Goal: Transaction & Acquisition: Book appointment/travel/reservation

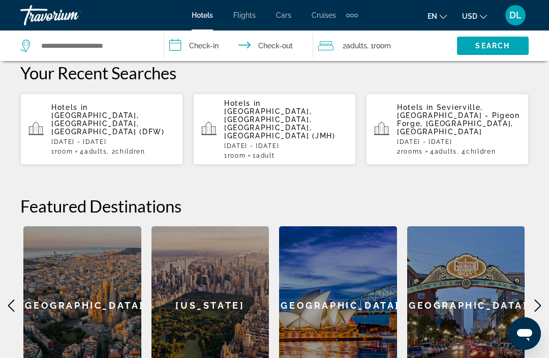
click at [24, 292] on div "[GEOGRAPHIC_DATA]" at bounding box center [82, 305] width 118 height 158
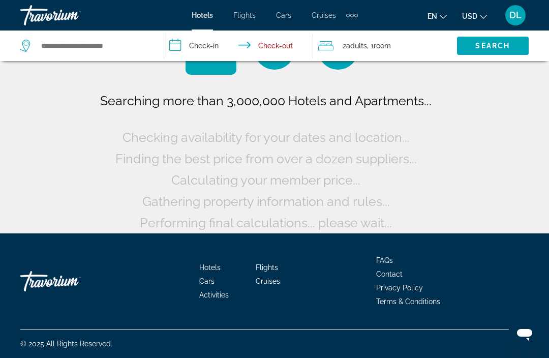
scroll to position [19, 0]
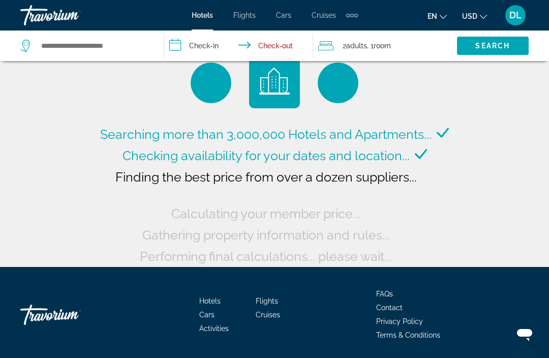
scroll to position [52, 0]
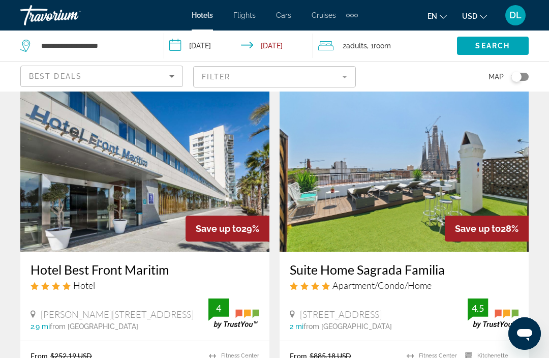
scroll to position [37, 0]
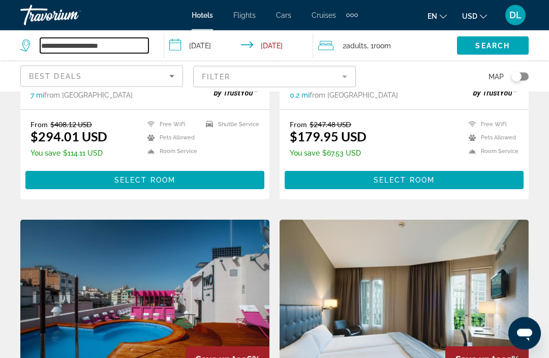
click at [67, 49] on input "**********" at bounding box center [94, 45] width 108 height 15
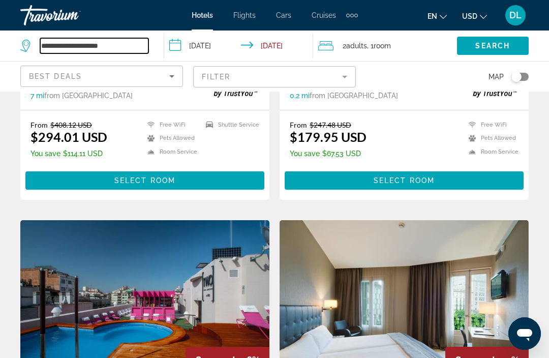
click at [125, 44] on input "**********" at bounding box center [94, 45] width 108 height 15
type input "*"
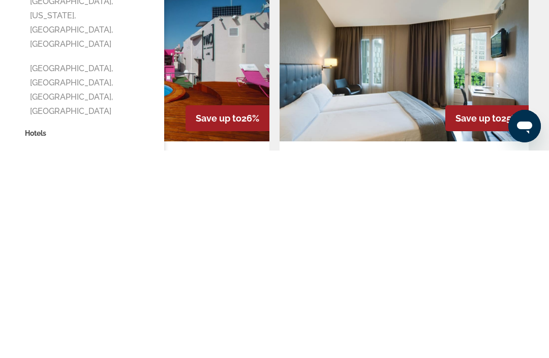
scroll to position [671, 0]
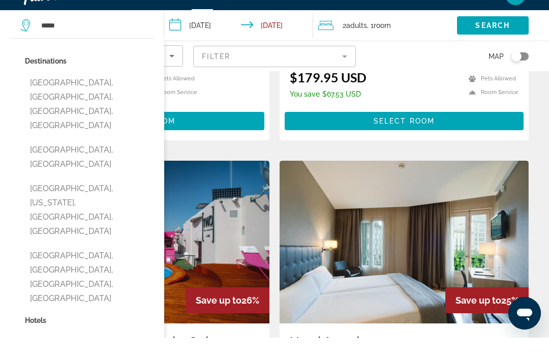
click at [43, 161] on button "[GEOGRAPHIC_DATA], [GEOGRAPHIC_DATA]" at bounding box center [89, 178] width 129 height 34
type input "**********"
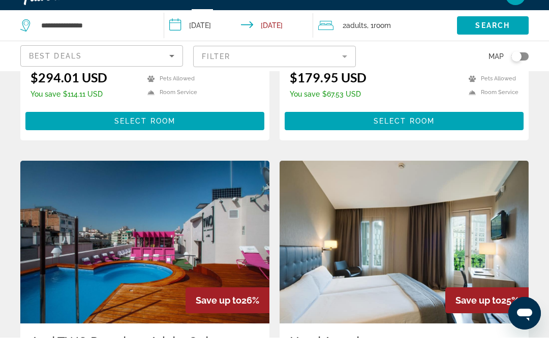
click at [208, 31] on input "**********" at bounding box center [240, 48] width 153 height 34
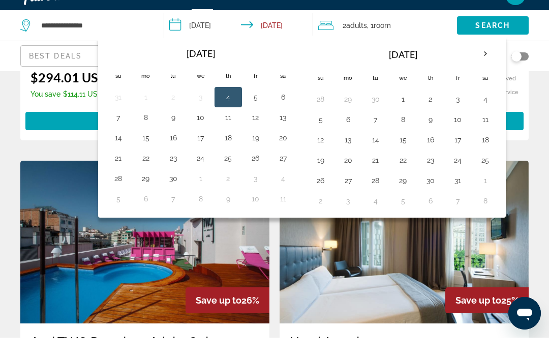
scroll to position [692, 0]
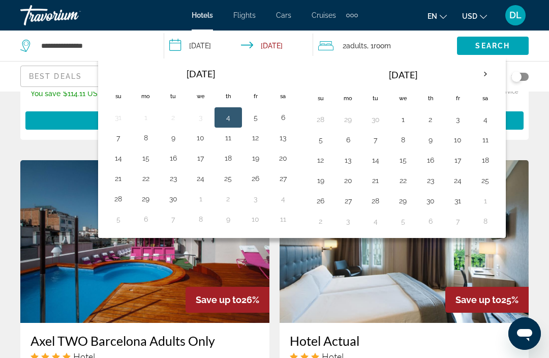
click at [479, 75] on th "Next month" at bounding box center [485, 74] width 27 height 22
click at [398, 181] on button "19" at bounding box center [403, 180] width 16 height 14
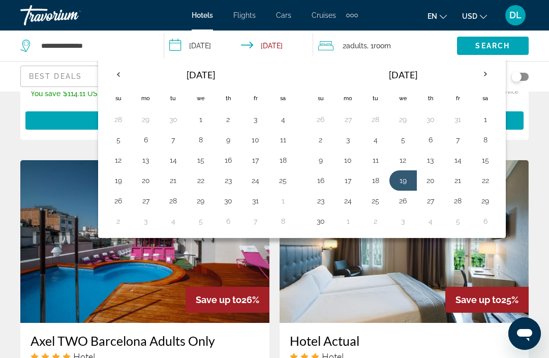
click at [319, 206] on button "23" at bounding box center [321, 201] width 16 height 14
type input "**********"
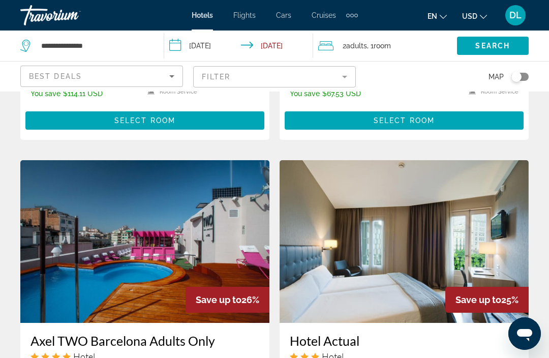
click at [331, 118] on span "Main content" at bounding box center [404, 120] width 239 height 24
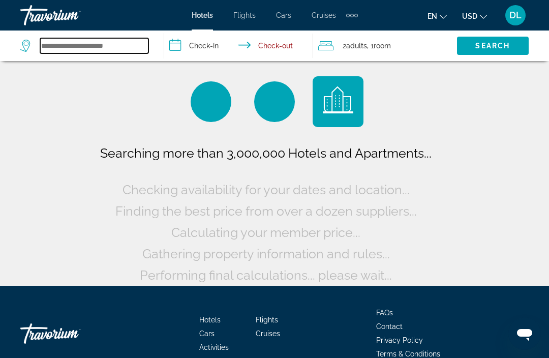
click at [113, 53] on input "Search widget" at bounding box center [94, 45] width 108 height 15
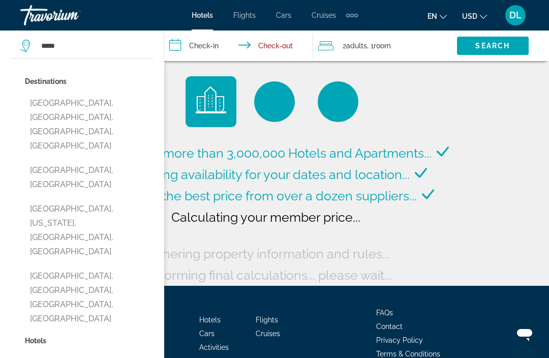
click at [41, 161] on button "[GEOGRAPHIC_DATA], [GEOGRAPHIC_DATA]" at bounding box center [89, 178] width 129 height 34
type input "**********"
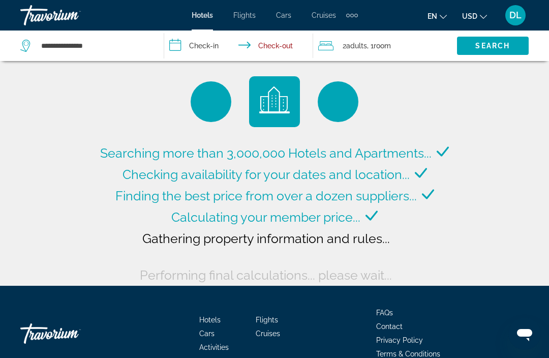
click at [197, 45] on input "**********" at bounding box center [240, 48] width 153 height 34
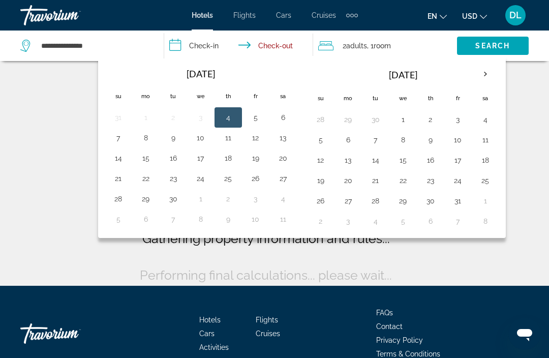
click at [484, 74] on th "Next month" at bounding box center [485, 74] width 27 height 22
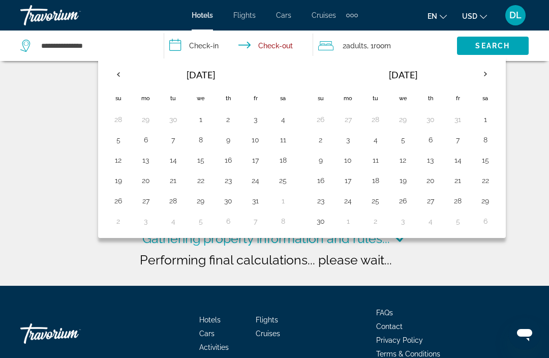
click at [402, 183] on button "19" at bounding box center [403, 180] width 16 height 14
click at [324, 206] on button "23" at bounding box center [321, 201] width 16 height 14
type input "**********"
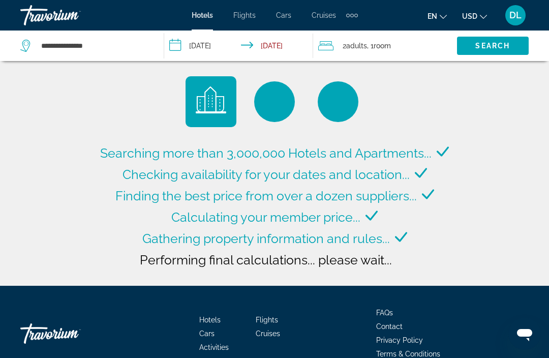
type input "**********"
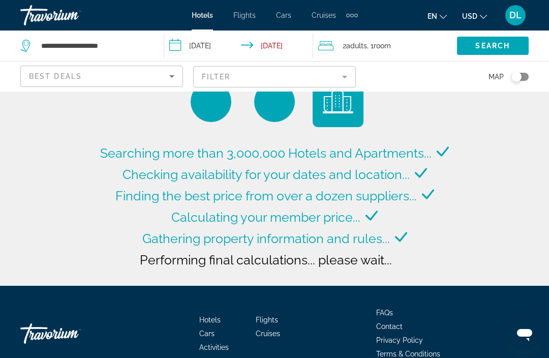
click at [473, 42] on span "Search widget" at bounding box center [493, 46] width 72 height 24
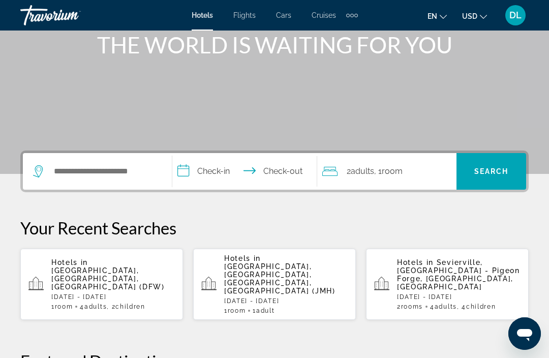
scroll to position [130, 0]
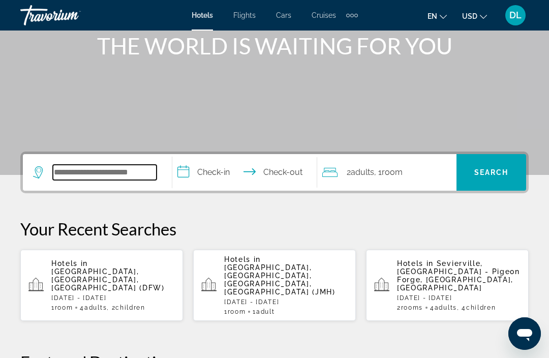
click at [92, 173] on input "Search widget" at bounding box center [105, 172] width 104 height 15
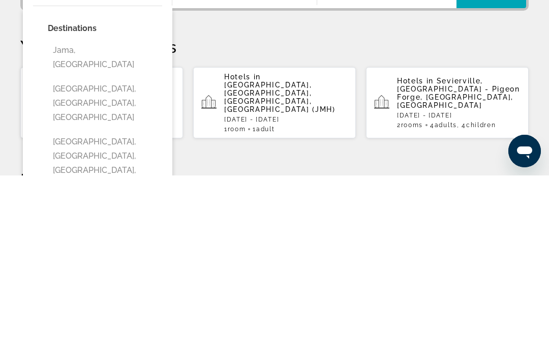
type input "**********"
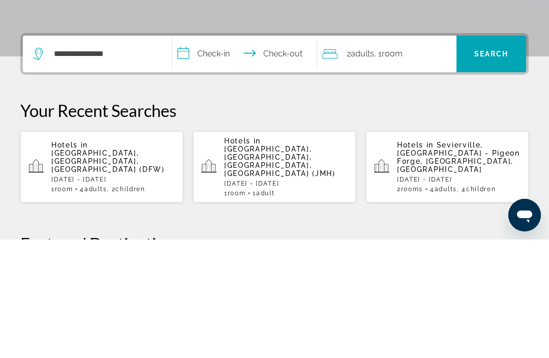
click at [219, 154] on input "**********" at bounding box center [246, 174] width 148 height 40
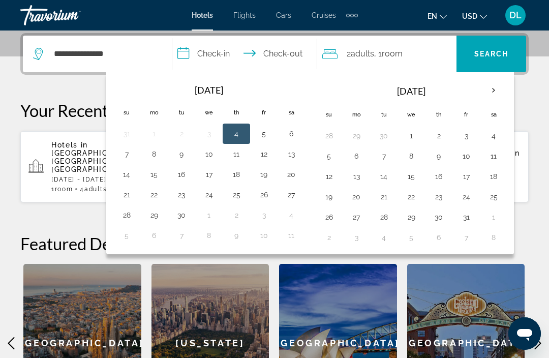
click at [493, 91] on th "Next month" at bounding box center [493, 90] width 27 height 22
click at [417, 195] on button "19" at bounding box center [411, 197] width 16 height 14
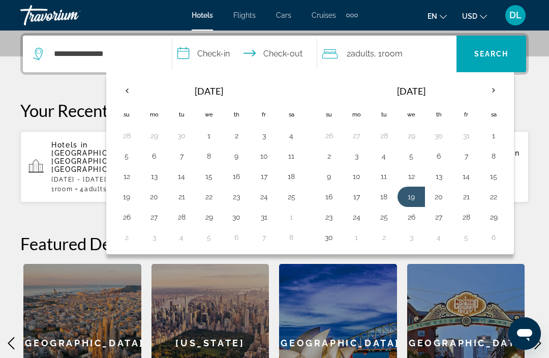
click at [334, 220] on button "23" at bounding box center [329, 217] width 16 height 14
type input "**********"
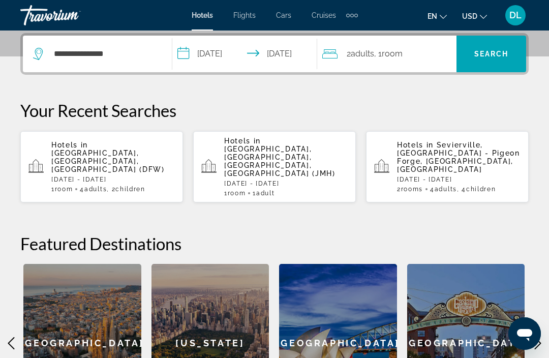
click at [491, 56] on span "Search" at bounding box center [491, 54] width 35 height 8
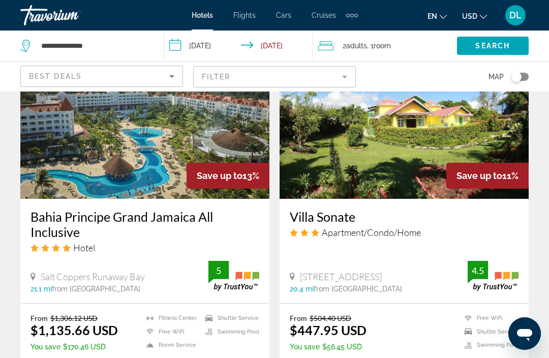
scroll to position [2089, 0]
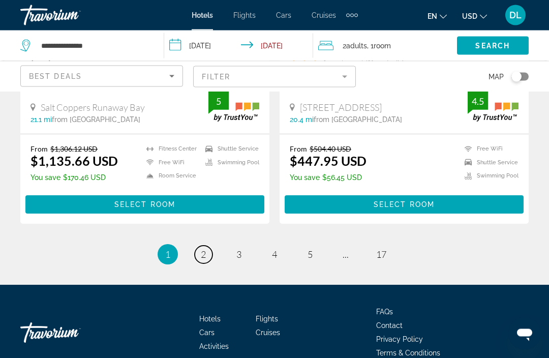
click at [209, 246] on link "page 2" at bounding box center [204, 255] width 18 height 18
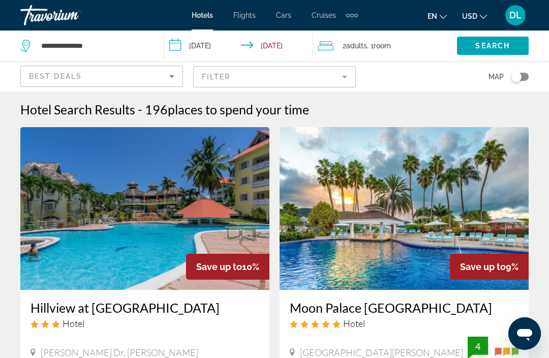
click at [56, 76] on span "Best Deals" at bounding box center [55, 76] width 53 height 8
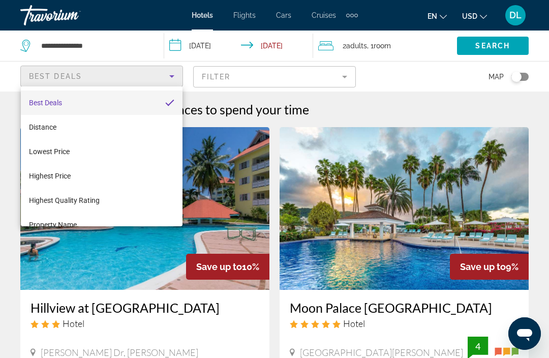
click at [216, 79] on div at bounding box center [274, 179] width 549 height 358
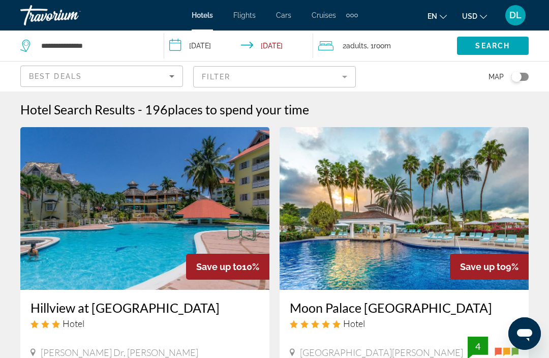
click at [228, 80] on mat-form-field "Filter" at bounding box center [274, 76] width 163 height 21
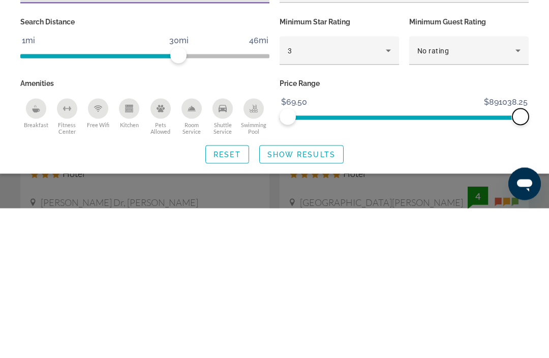
scroll to position [150, 0]
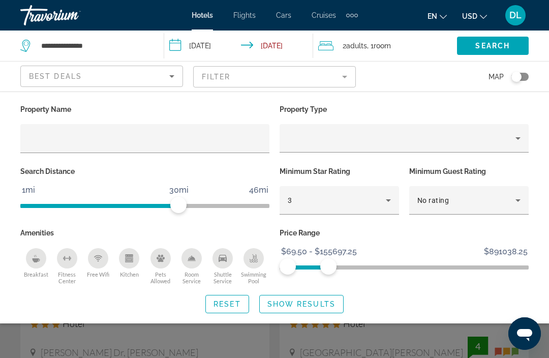
click at [37, 259] on icon "Breakfast" at bounding box center [36, 260] width 8 height 4
click at [251, 259] on icon "Swimming Pool" at bounding box center [254, 258] width 8 height 8
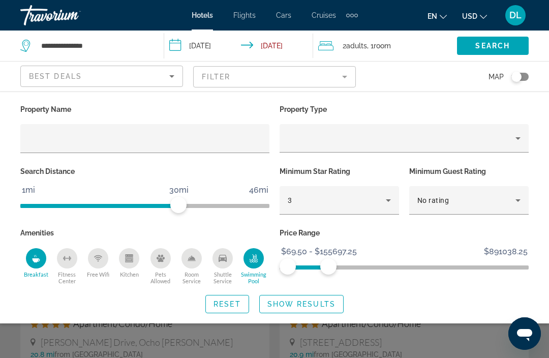
click at [196, 260] on div "Room Service" at bounding box center [192, 258] width 20 height 20
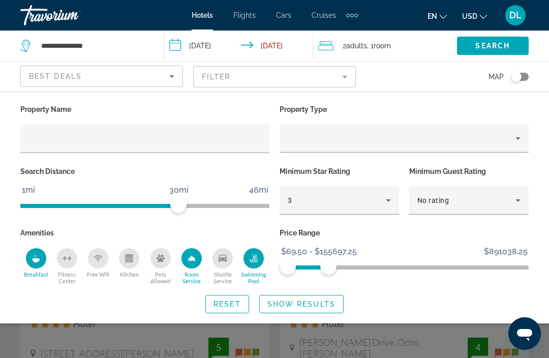
click at [220, 265] on div "Shuttle Service" at bounding box center [223, 258] width 20 height 20
click at [103, 260] on div "Free Wifi" at bounding box center [98, 258] width 20 height 20
click at [323, 304] on span "Show Results" at bounding box center [301, 304] width 68 height 8
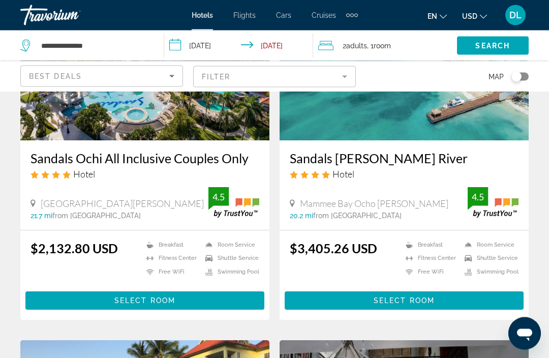
scroll to position [875, 0]
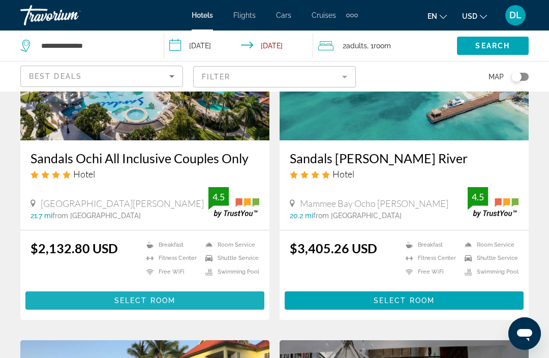
click at [67, 307] on span "Main content" at bounding box center [144, 300] width 239 height 24
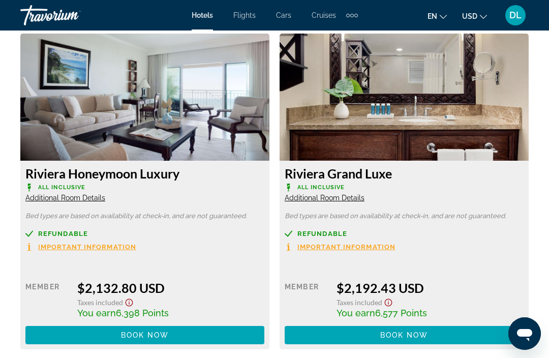
scroll to position [1583, 0]
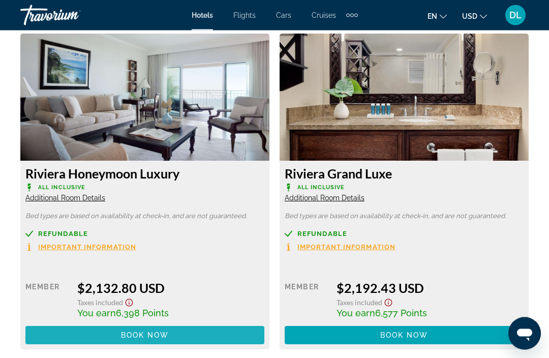
click at [215, 337] on span "Main content" at bounding box center [144, 335] width 239 height 24
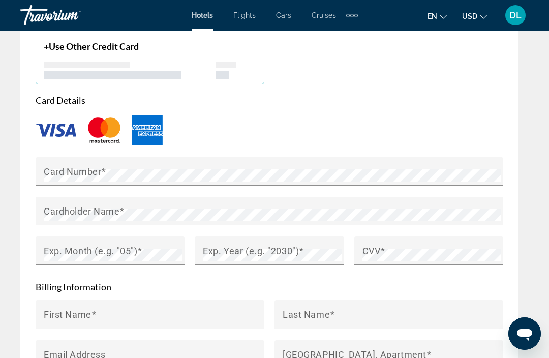
scroll to position [1134, 0]
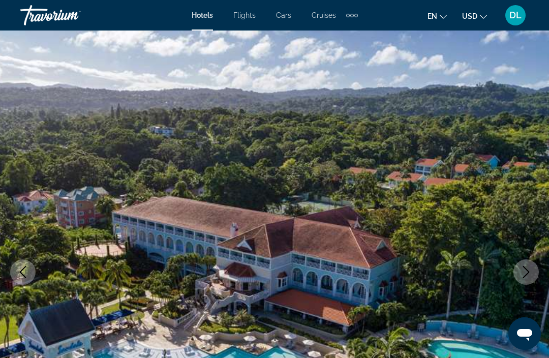
click at [16, 266] on button "Previous image" at bounding box center [22, 271] width 25 height 25
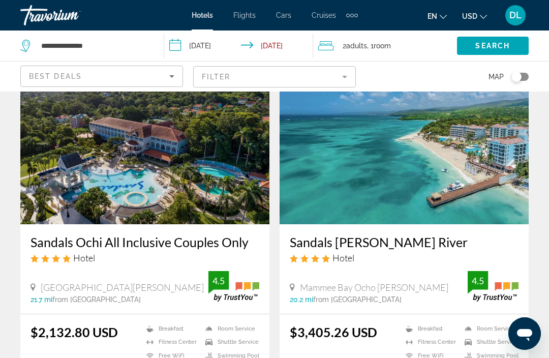
scroll to position [784, 0]
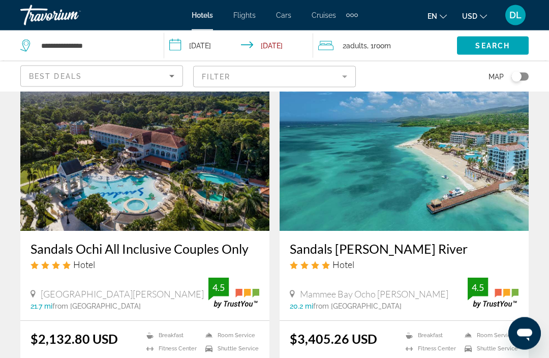
click at [349, 49] on span "Adults" at bounding box center [356, 46] width 21 height 8
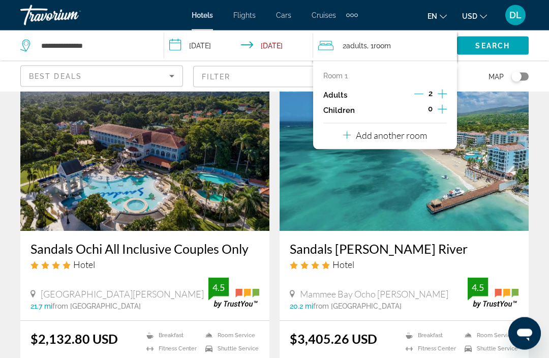
scroll to position [784, 0]
click at [444, 91] on icon "Increment adults" at bounding box center [442, 94] width 9 height 12
click at [277, 85] on mat-form-field "Filter" at bounding box center [274, 76] width 163 height 21
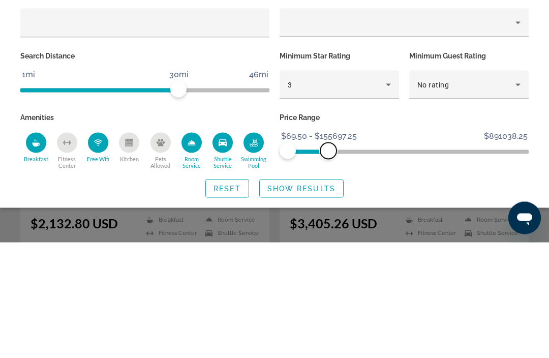
scroll to position [900, 0]
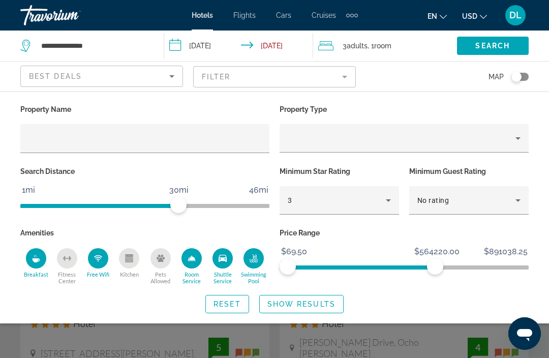
click at [308, 308] on span "Search widget" at bounding box center [301, 304] width 83 height 24
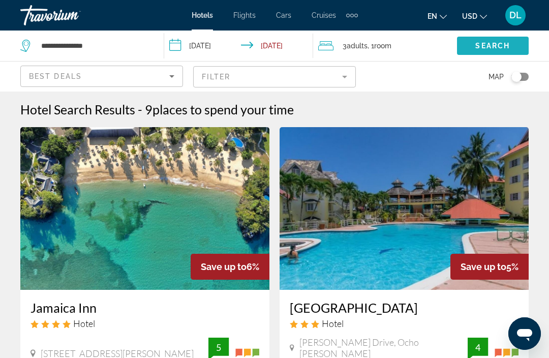
click at [476, 50] on span "Search" at bounding box center [492, 46] width 35 height 8
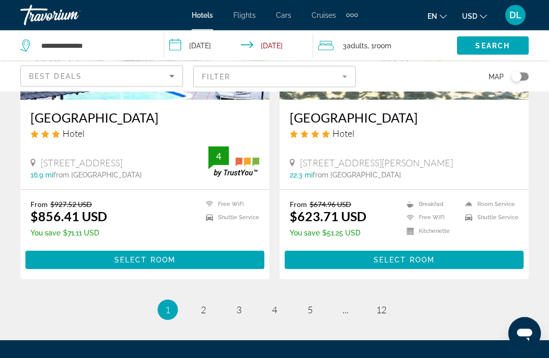
scroll to position [2015, 0]
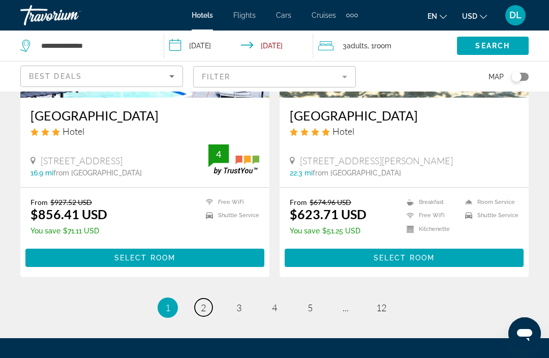
click at [204, 302] on span "2" at bounding box center [203, 307] width 5 height 11
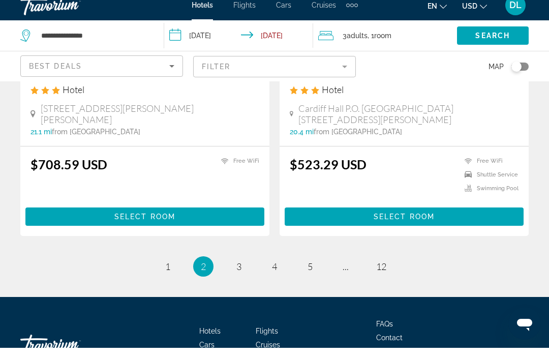
scroll to position [2053, 0]
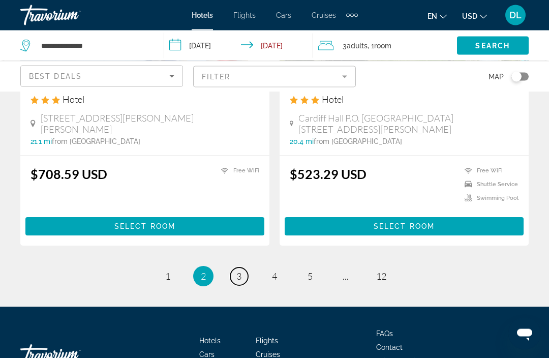
click at [238, 271] on span "3" at bounding box center [238, 276] width 5 height 11
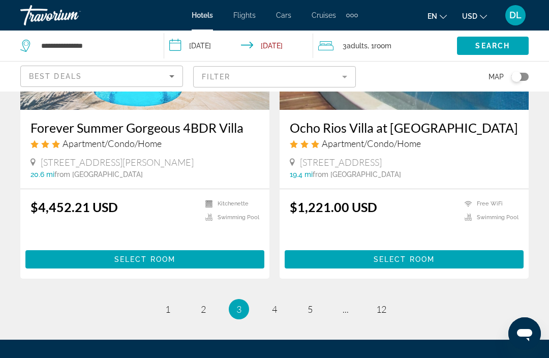
scroll to position [2028, 0]
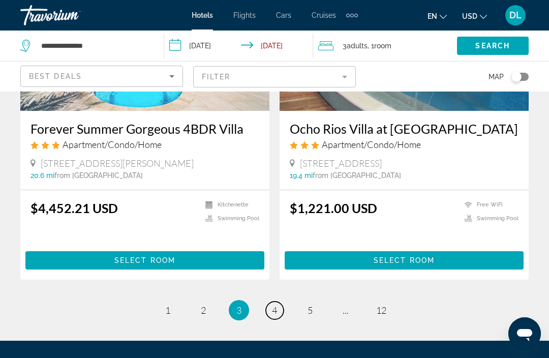
click at [277, 302] on link "page 4" at bounding box center [275, 311] width 18 height 18
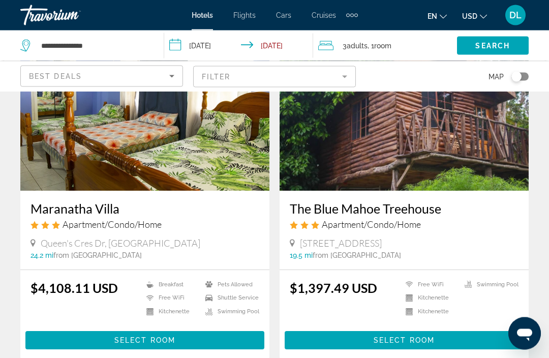
scroll to position [1963, 0]
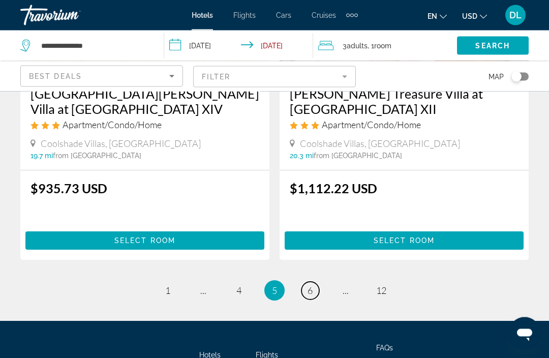
scroll to position [2024, 0]
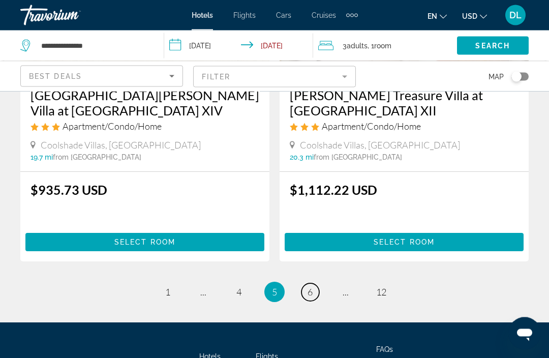
click at [309, 284] on link "page 6" at bounding box center [311, 293] width 18 height 18
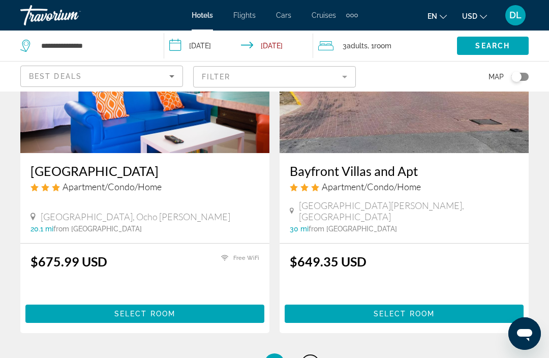
scroll to position [1980, 0]
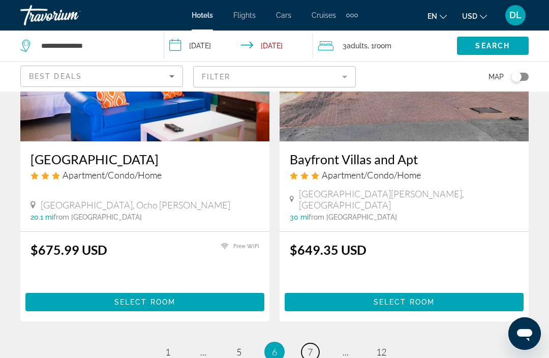
click at [309, 343] on link "page 7" at bounding box center [311, 352] width 18 height 18
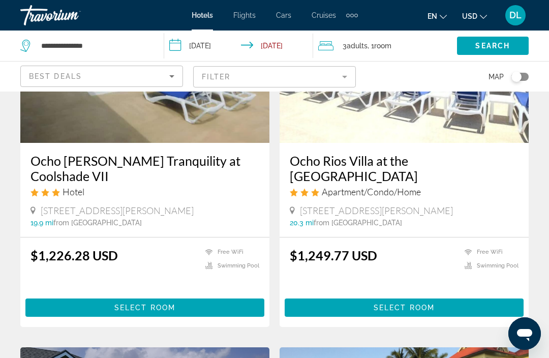
scroll to position [1627, 0]
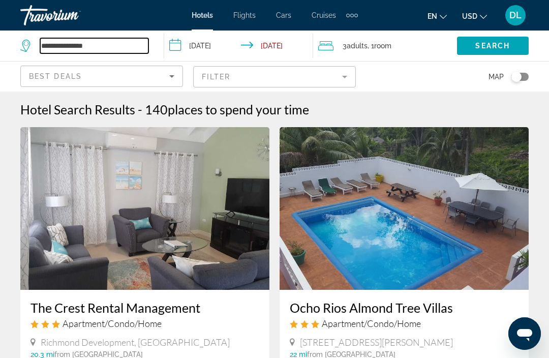
click at [92, 51] on input "**********" at bounding box center [94, 45] width 108 height 15
type input "*"
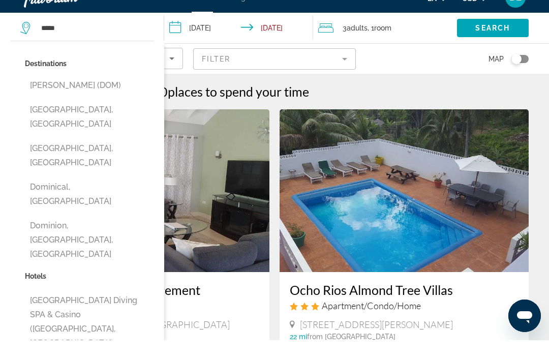
click at [48, 157] on button "[GEOGRAPHIC_DATA], [GEOGRAPHIC_DATA]" at bounding box center [89, 174] width 129 height 34
type input "**********"
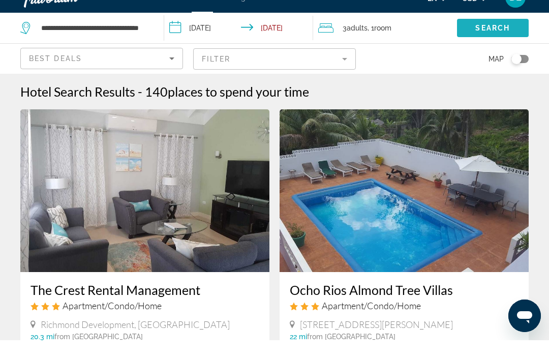
click at [488, 42] on span "Search" at bounding box center [492, 46] width 35 height 8
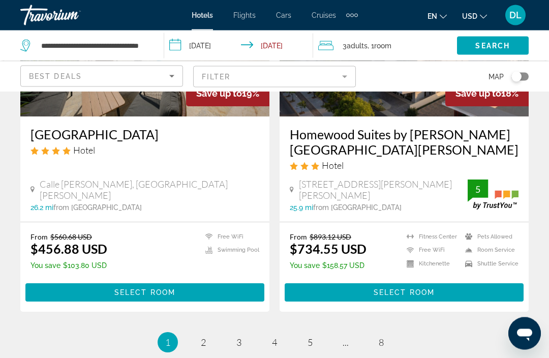
scroll to position [2108, 0]
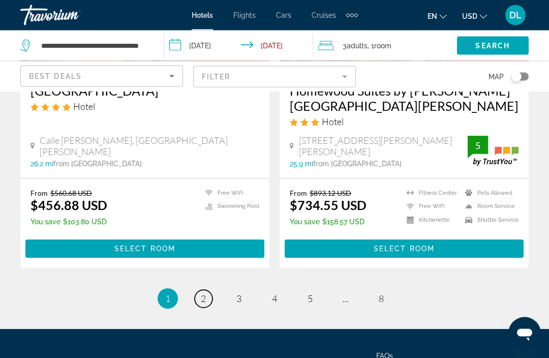
click at [196, 290] on link "page 2" at bounding box center [204, 299] width 18 height 18
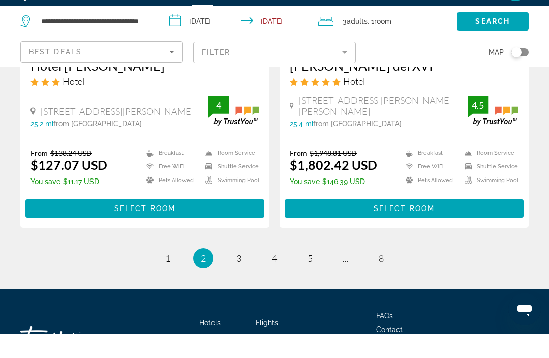
scroll to position [2078, 0]
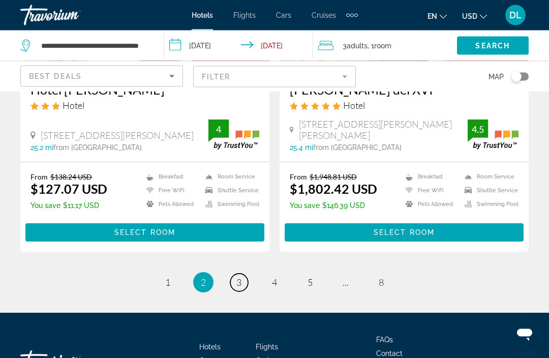
click at [247, 274] on link "page 3" at bounding box center [239, 283] width 18 height 18
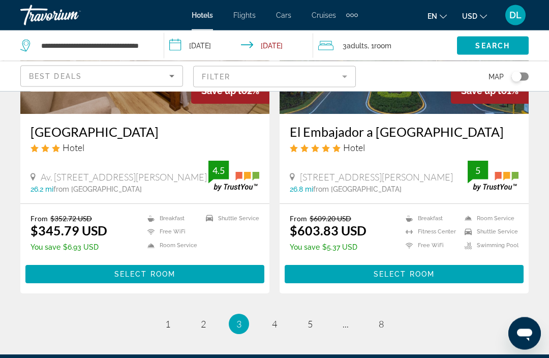
scroll to position [2071, 0]
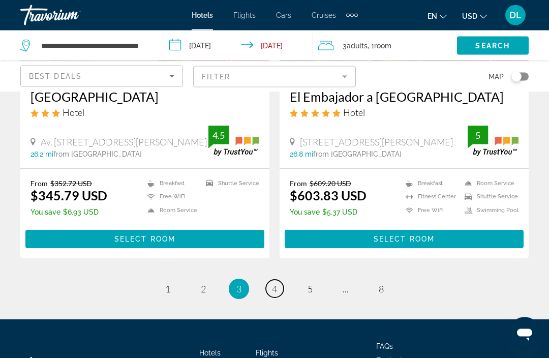
click at [280, 280] on link "page 4" at bounding box center [275, 289] width 18 height 18
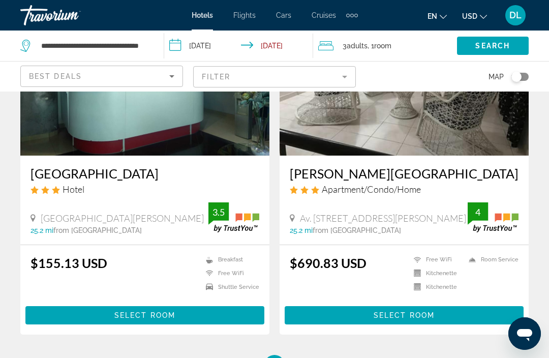
scroll to position [1954, 0]
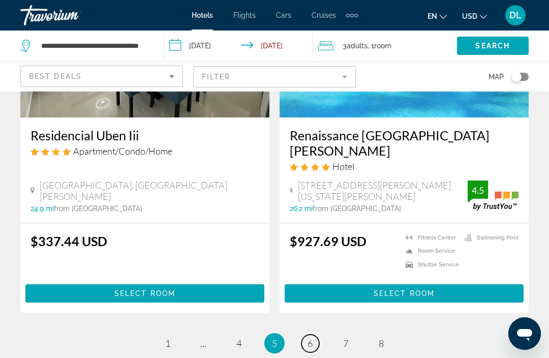
scroll to position [2084, 0]
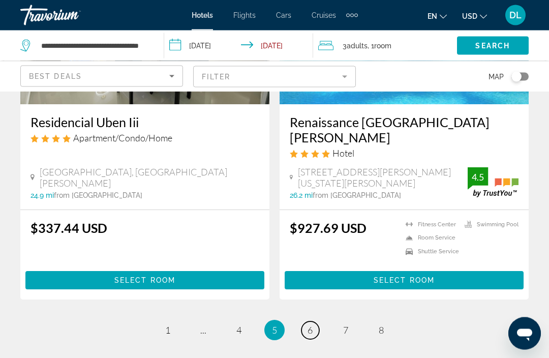
click at [310, 322] on link "page 6" at bounding box center [311, 331] width 18 height 18
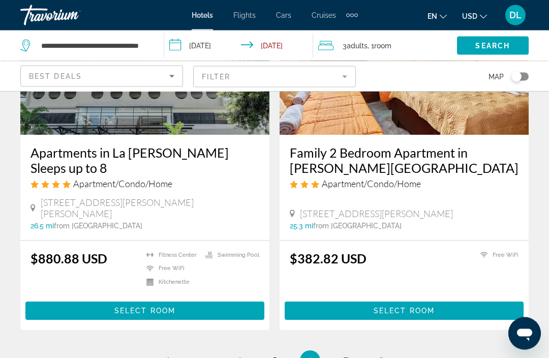
scroll to position [2037, 0]
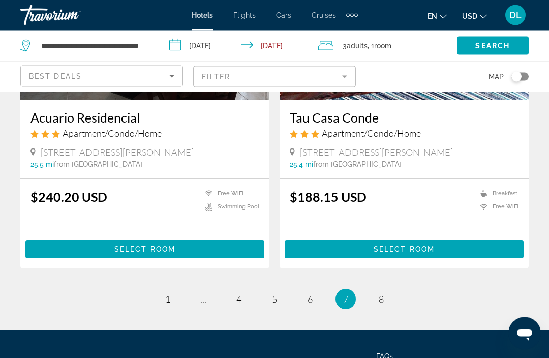
scroll to position [2076, 0]
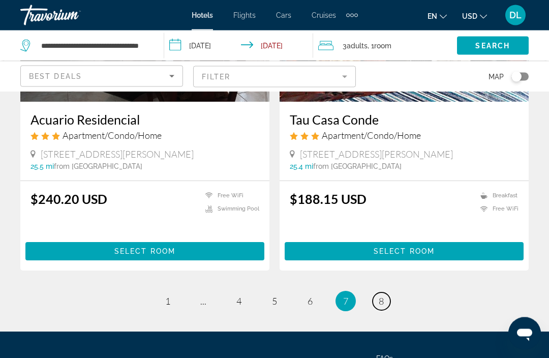
click at [380, 296] on span "8" at bounding box center [381, 301] width 5 height 11
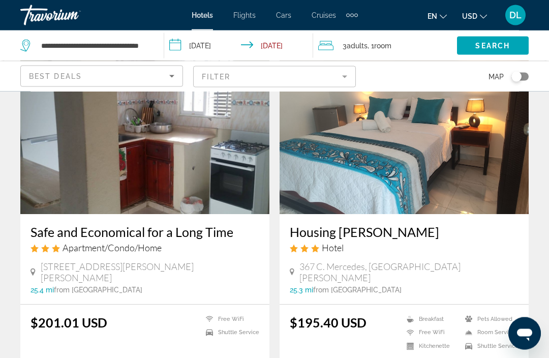
scroll to position [73, 0]
